Goal: Navigation & Orientation: Find specific page/section

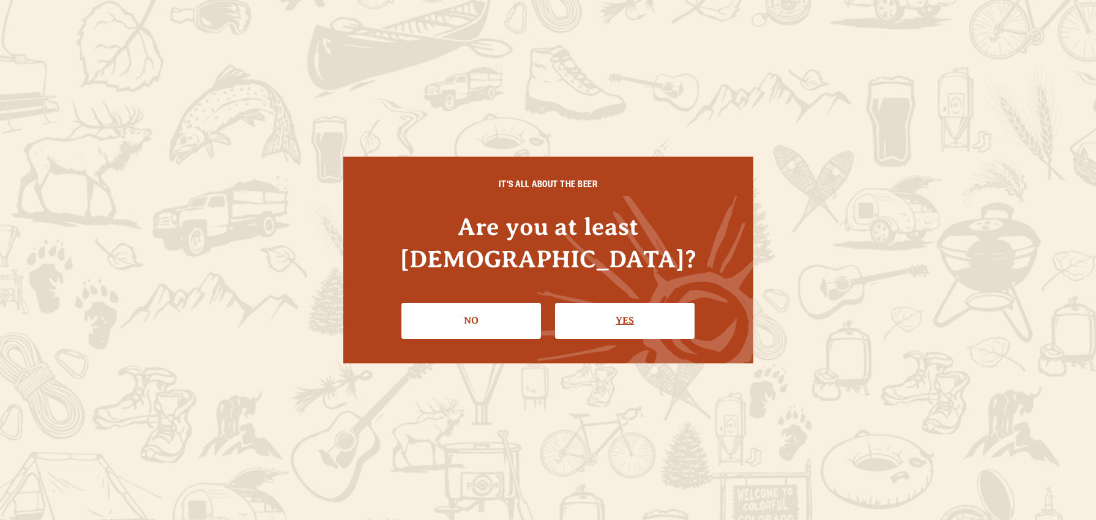
click at [614, 303] on link "Yes" at bounding box center [624, 320] width 139 height 35
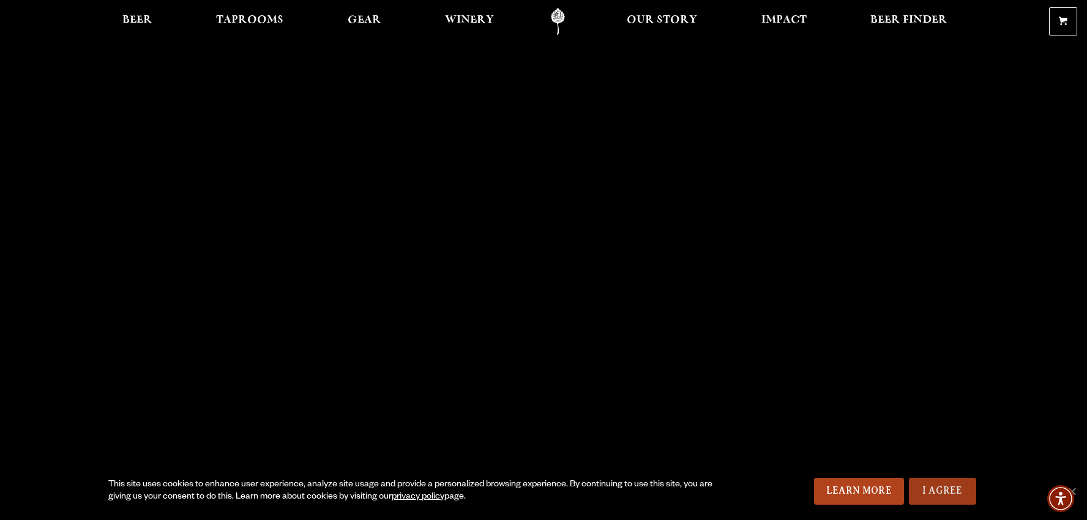
click at [948, 490] on link "I Agree" at bounding box center [942, 491] width 67 height 27
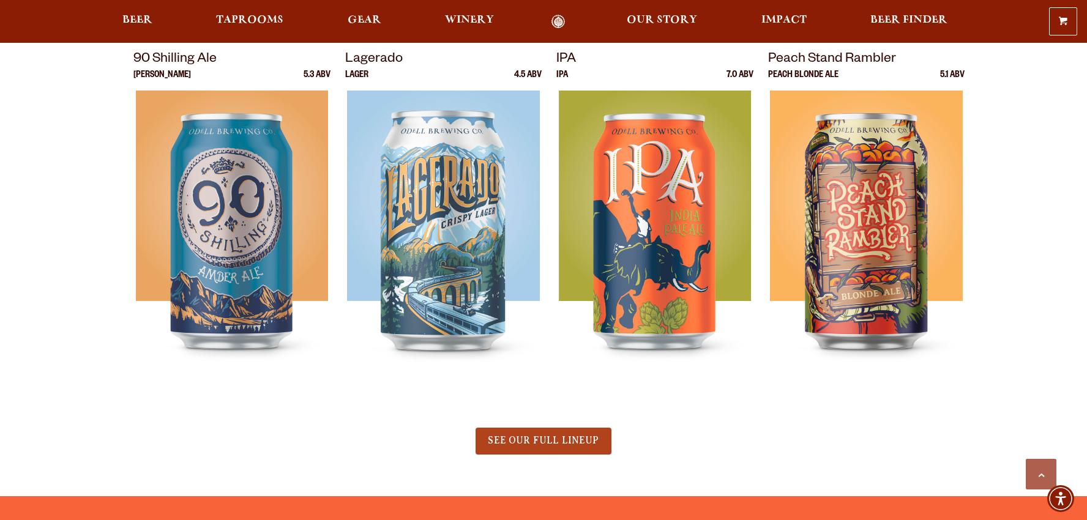
scroll to position [551, 0]
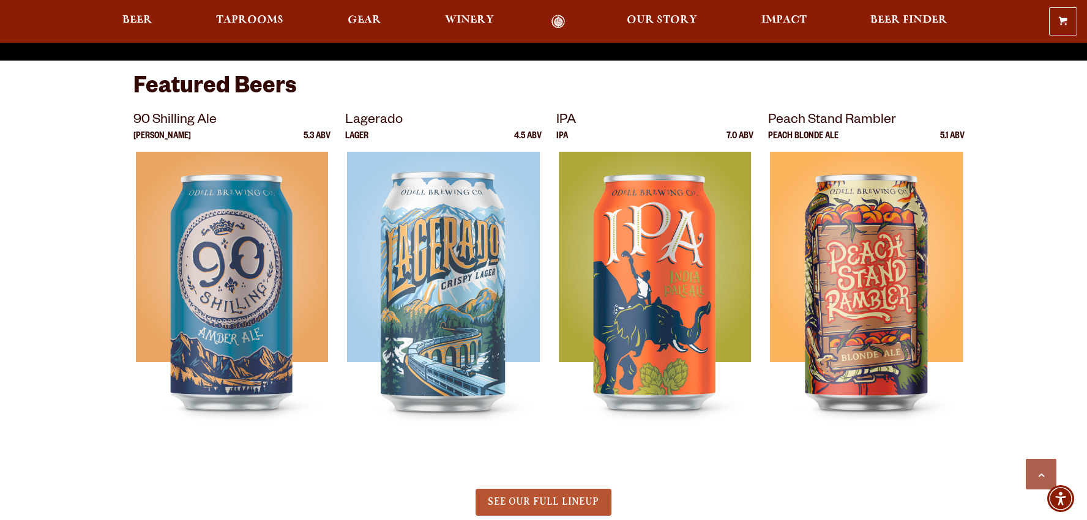
click at [558, 496] on link "SEE OUR FULL LINEUP" at bounding box center [542, 502] width 135 height 27
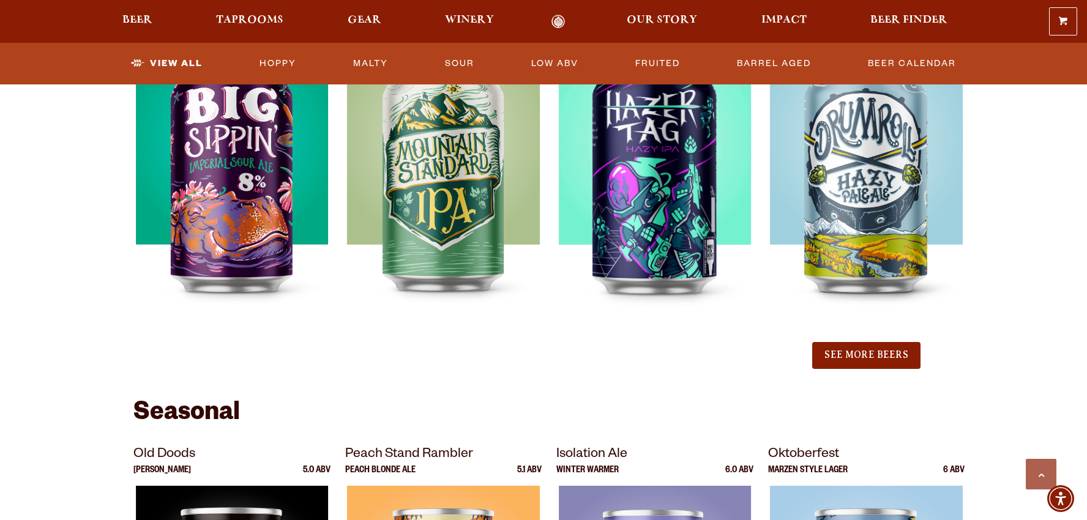
scroll to position [1285, 0]
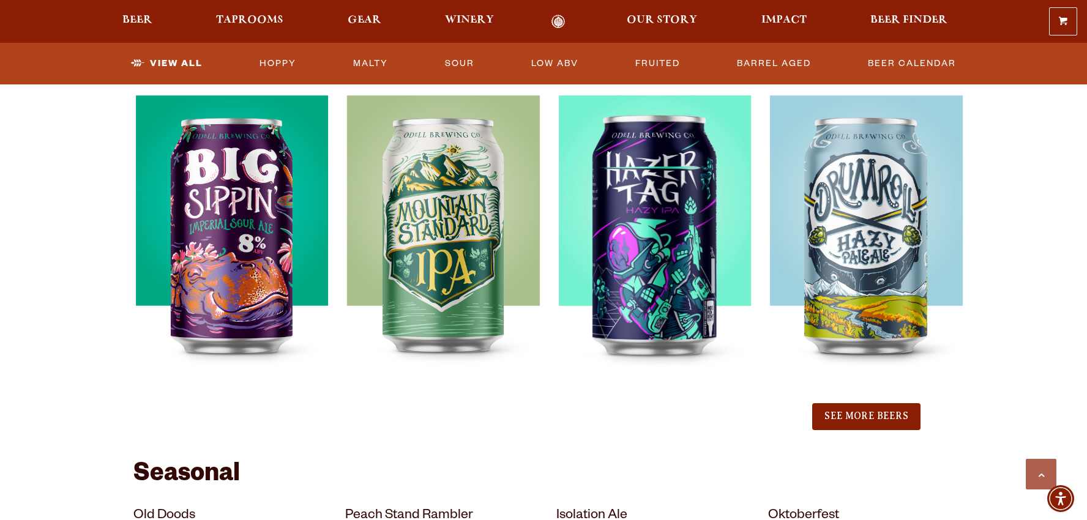
click at [890, 416] on button "See More Beers" at bounding box center [866, 416] width 108 height 27
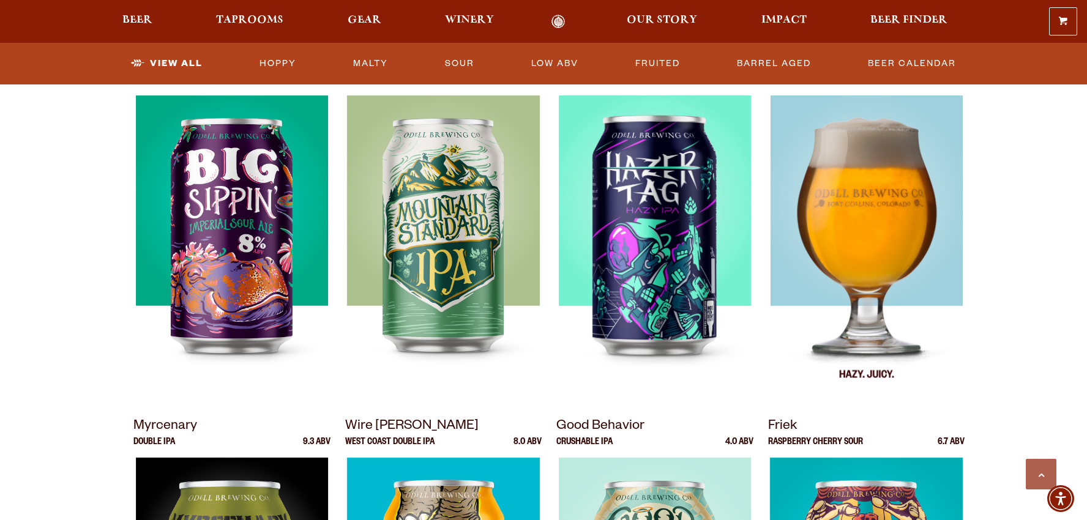
click at [876, 238] on img at bounding box center [866, 248] width 193 height 306
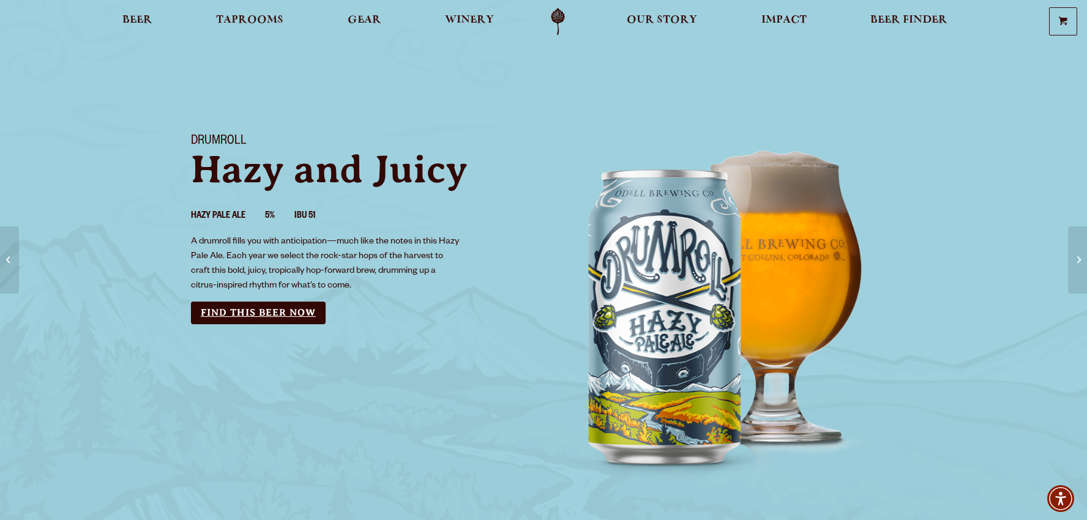
click at [296, 316] on link "Find this Beer Now" at bounding box center [258, 313] width 135 height 23
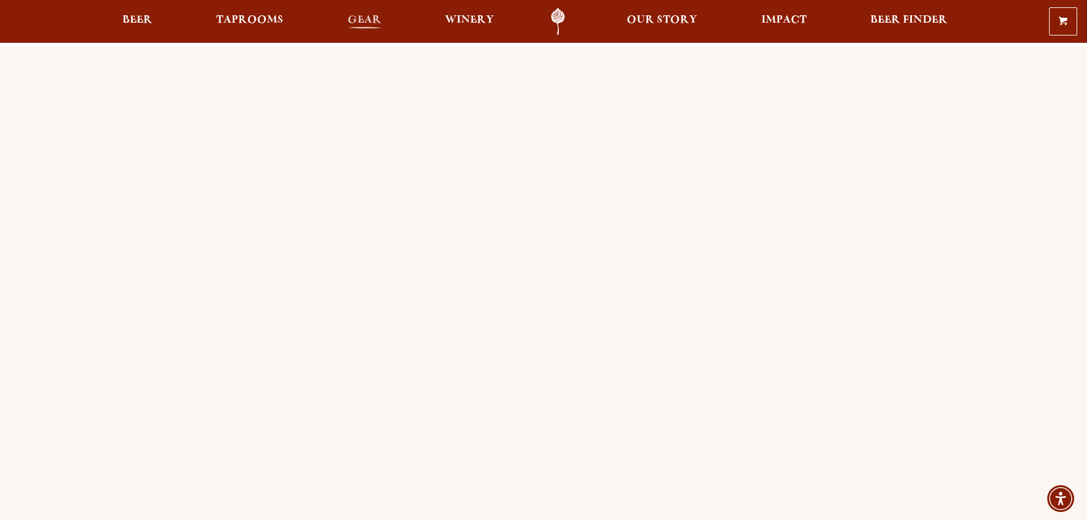
click at [363, 19] on span "Gear" at bounding box center [365, 20] width 34 height 10
click at [789, 17] on span "Impact" at bounding box center [783, 20] width 45 height 10
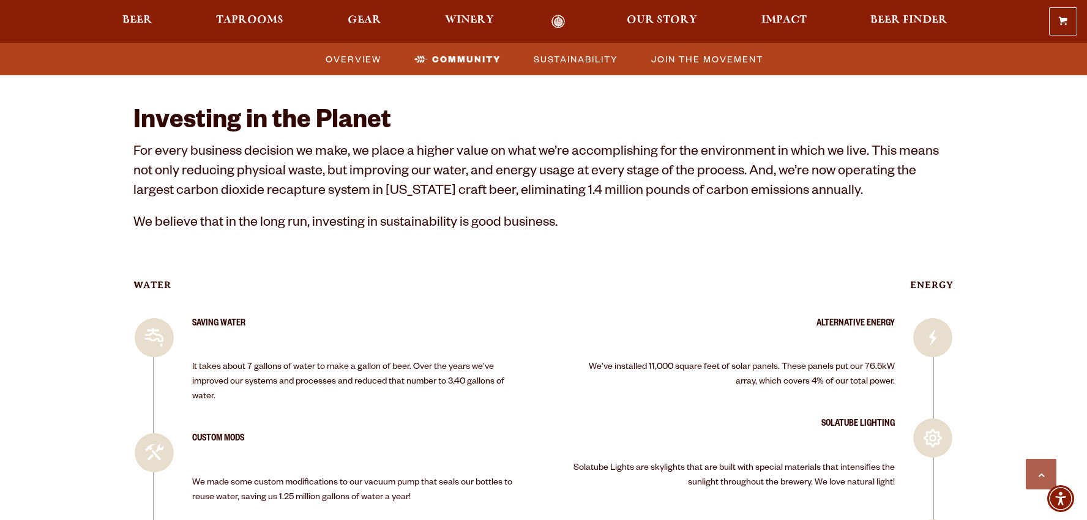
scroll to position [1530, 0]
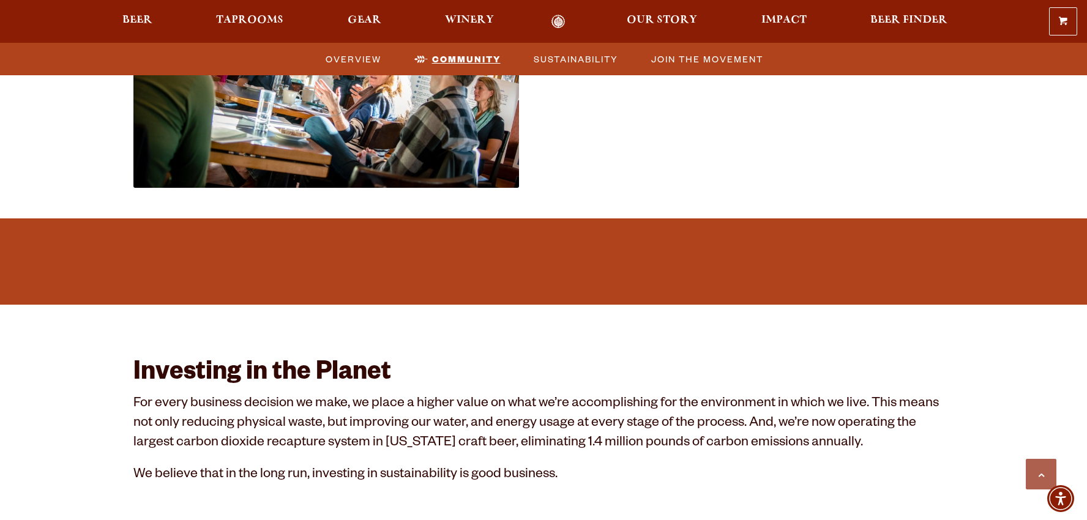
click at [446, 58] on span "Community" at bounding box center [466, 59] width 69 height 18
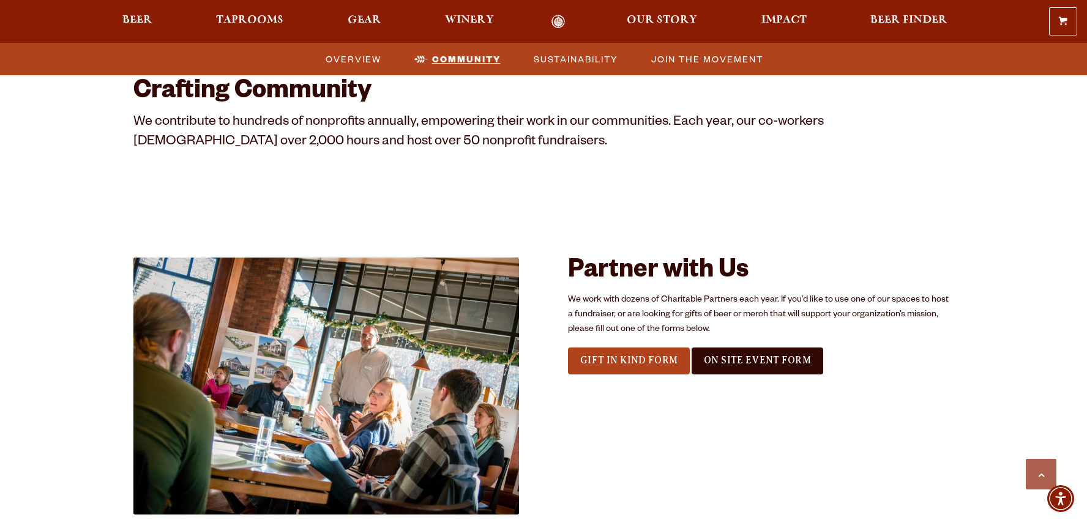
scroll to position [1199, 0]
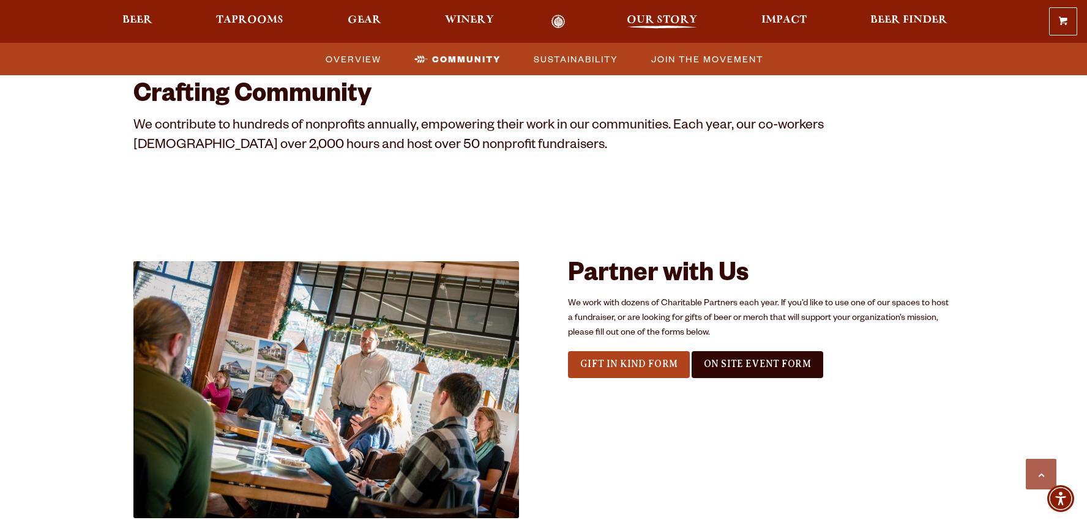
click at [658, 22] on span "Our Story" at bounding box center [662, 20] width 70 height 10
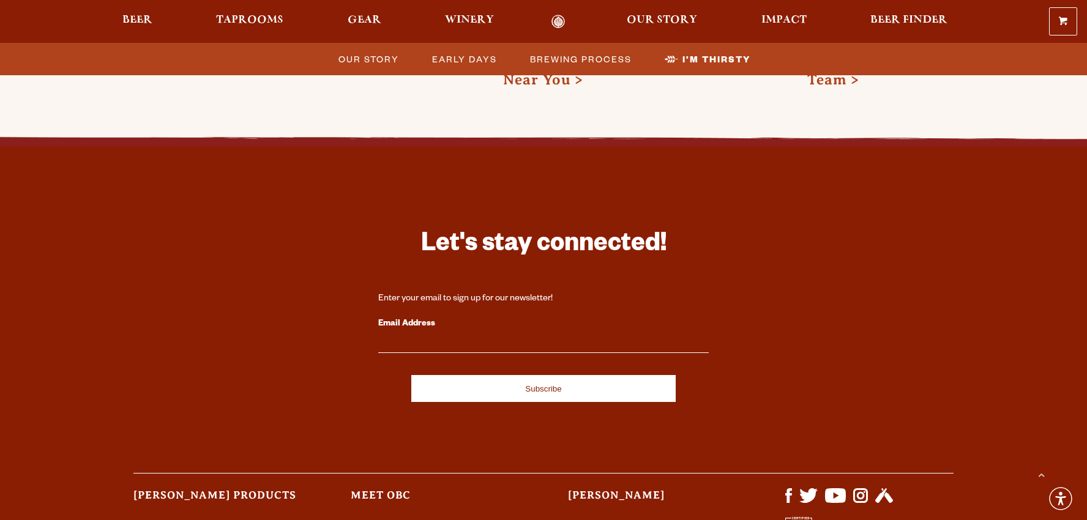
scroll to position [4038, 0]
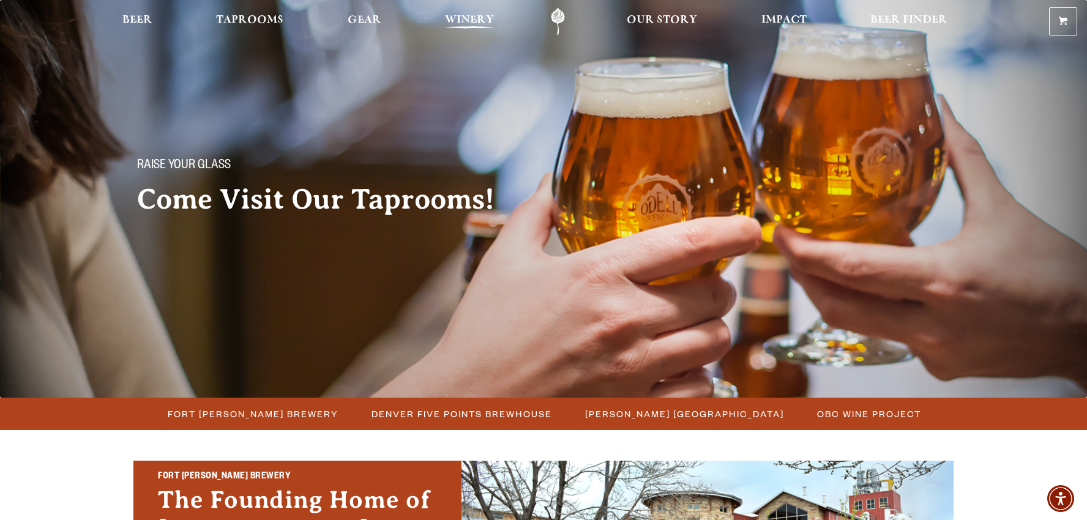
click at [456, 16] on span "Winery" at bounding box center [469, 20] width 49 height 10
